Goal: Task Accomplishment & Management: Manage account settings

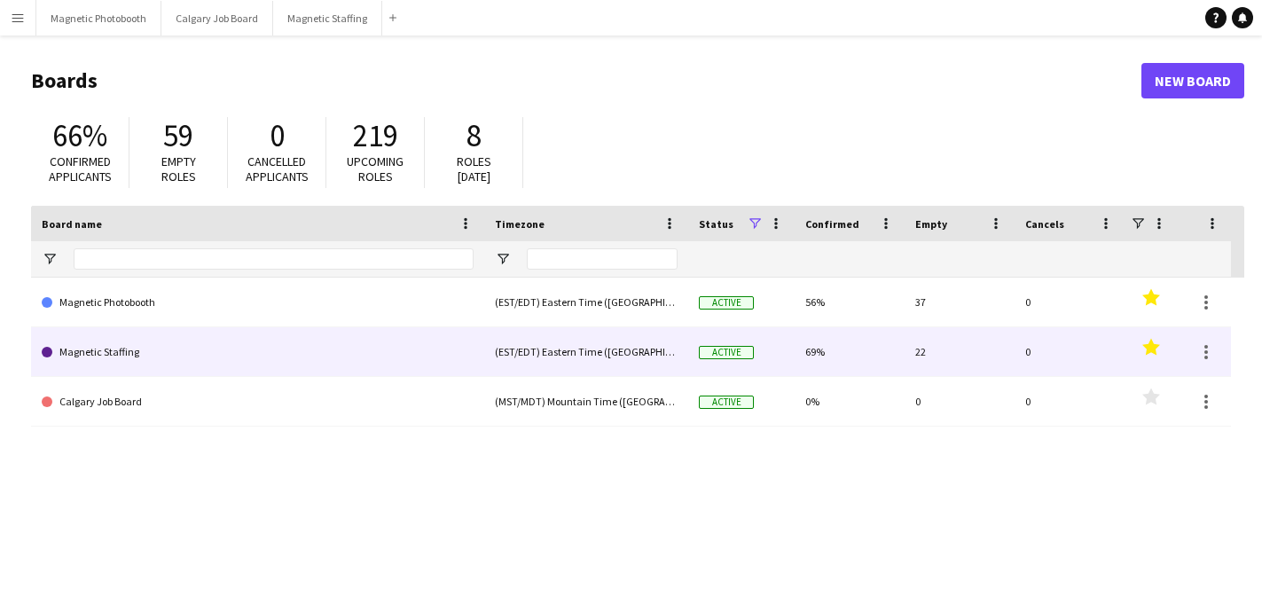
click at [153, 363] on link "Magnetic Staffing" at bounding box center [258, 352] width 432 height 50
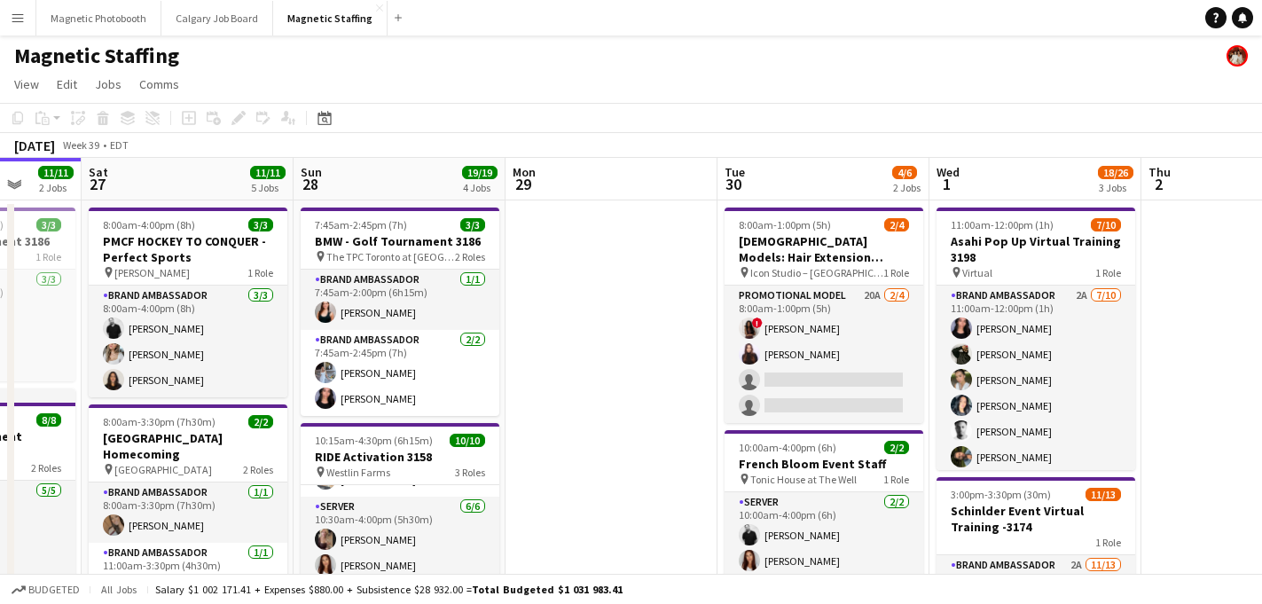
scroll to position [0, 633]
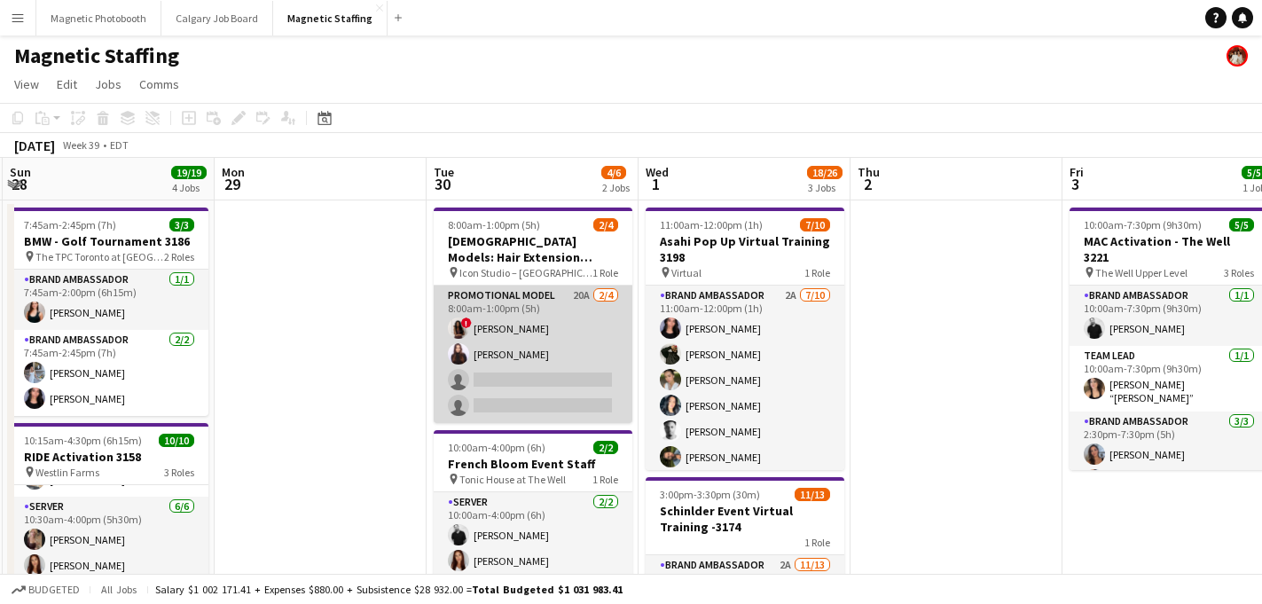
click at [585, 399] on app-card-role "Promotional Model 20A [DATE] 8:00am-1:00pm (5h) ! [PERSON_NAME] [PERSON_NAME] s…" at bounding box center [533, 354] width 199 height 137
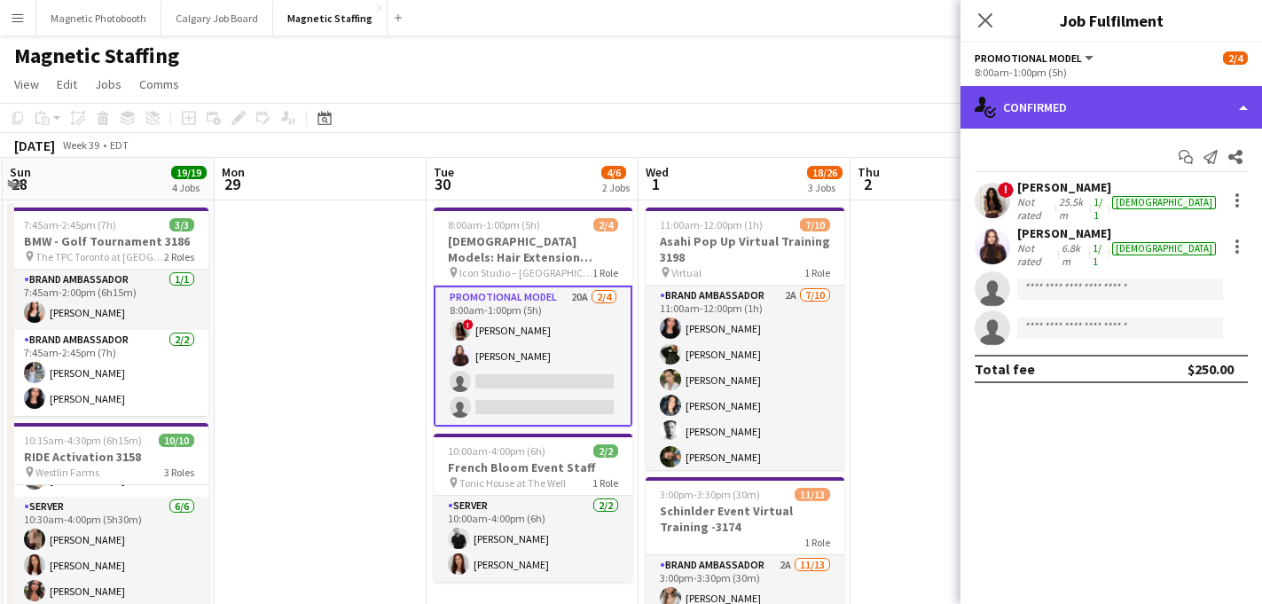
click at [1090, 112] on div "single-neutral-actions-check-2 Confirmed" at bounding box center [1112, 107] width 302 height 43
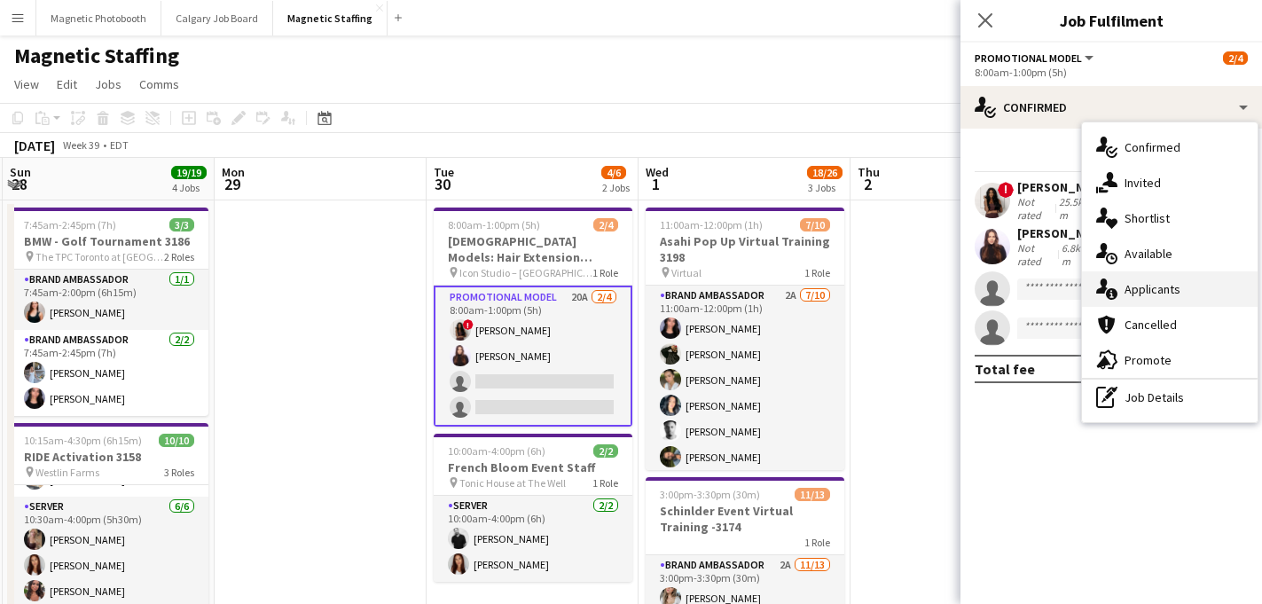
click at [1157, 292] on span "Applicants" at bounding box center [1153, 289] width 56 height 16
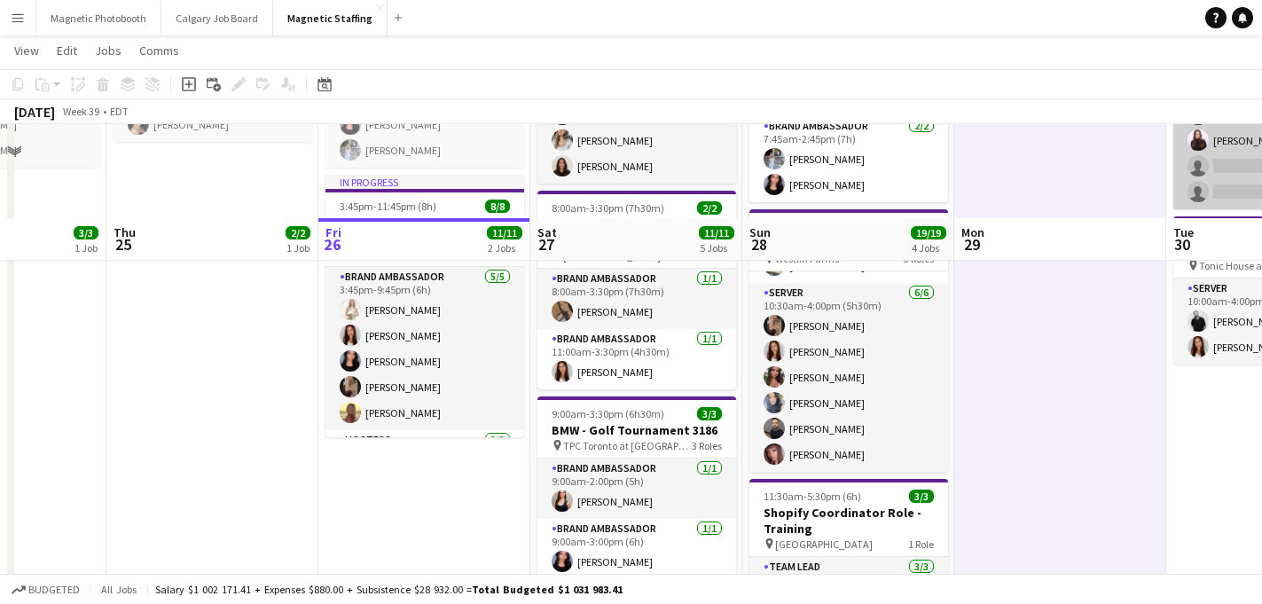
scroll to position [325, 0]
